Goal: Navigation & Orientation: Understand site structure

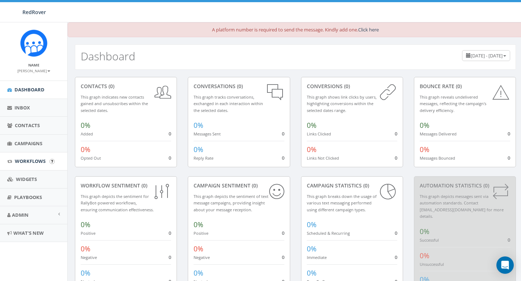
scroll to position [26, 0]
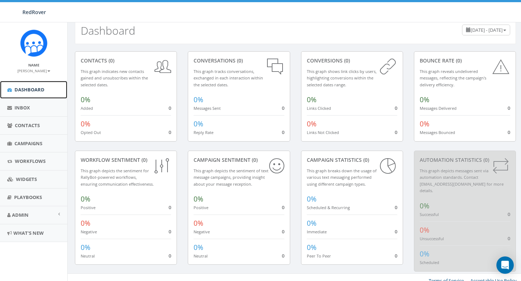
click at [34, 88] on span "Dashboard" at bounding box center [29, 89] width 30 height 7
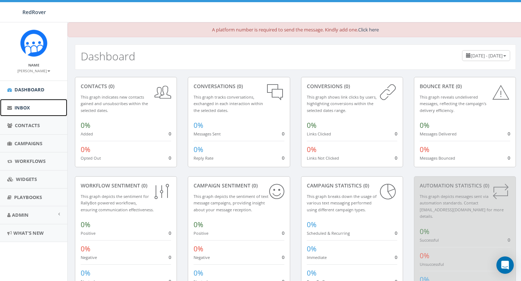
click at [25, 113] on link "Inbox" at bounding box center [33, 108] width 67 height 18
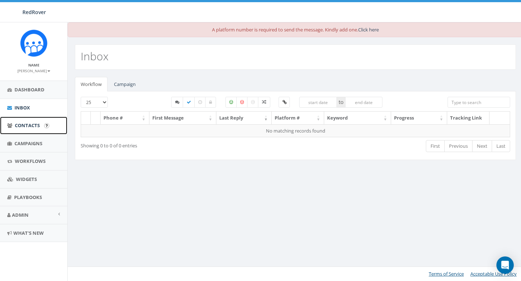
click at [25, 127] on span "Contacts" at bounding box center [27, 125] width 25 height 7
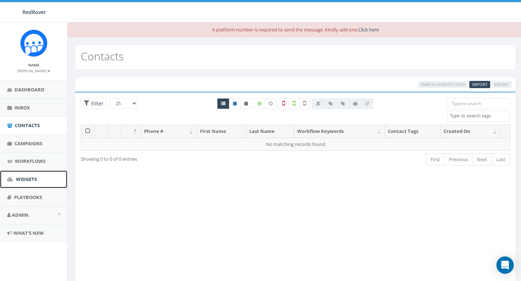
click at [21, 186] on link "Widgets" at bounding box center [33, 180] width 67 height 18
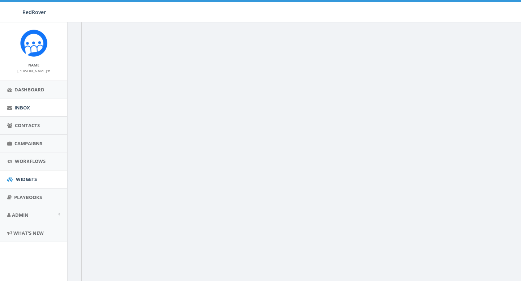
scroll to position [72, 0]
click at [26, 95] on link "Dashboard" at bounding box center [33, 90] width 67 height 18
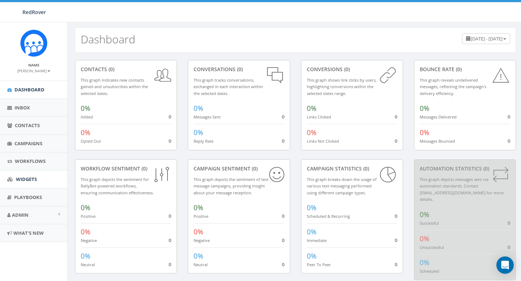
scroll to position [18, 0]
click at [26, 197] on span "Playbooks" at bounding box center [28, 197] width 28 height 7
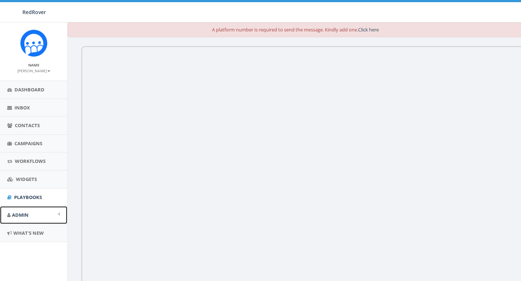
click at [23, 220] on link "Admin" at bounding box center [33, 216] width 67 height 18
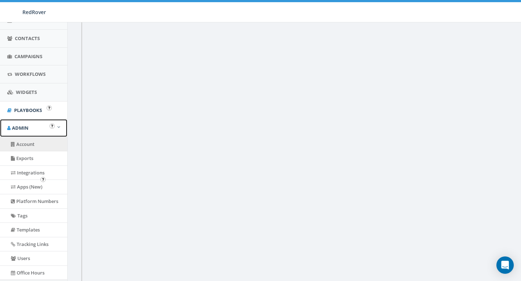
scroll to position [35, 0]
